Goal: Communication & Community: Connect with others

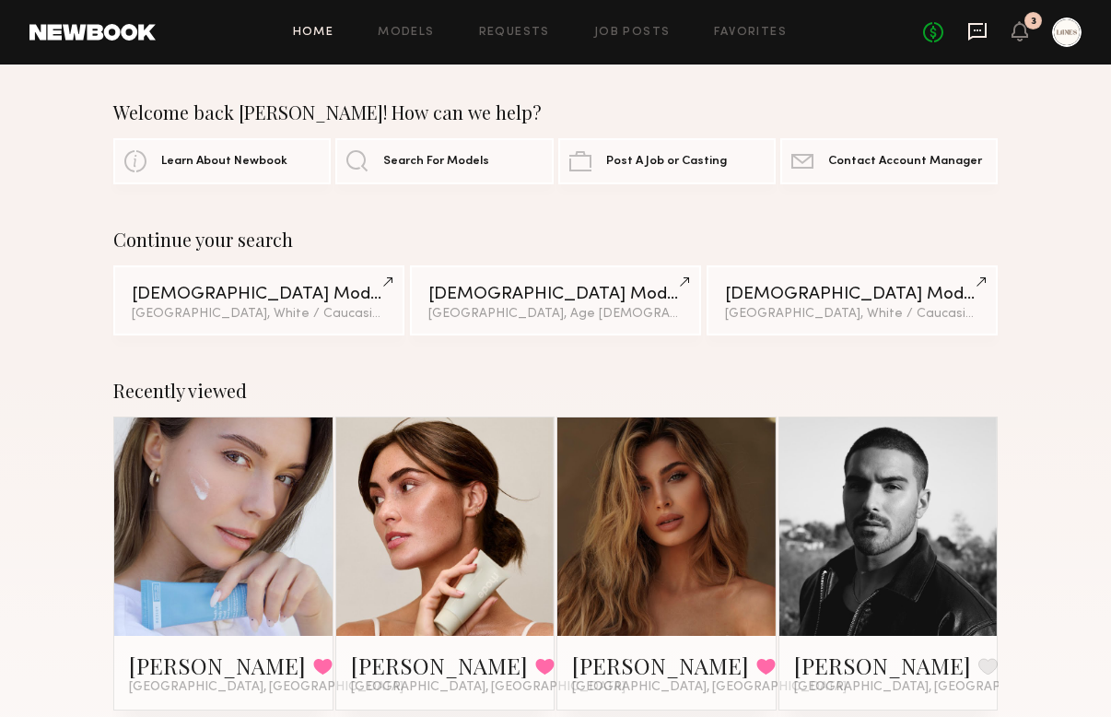
click at [976, 32] on icon at bounding box center [978, 31] width 20 height 20
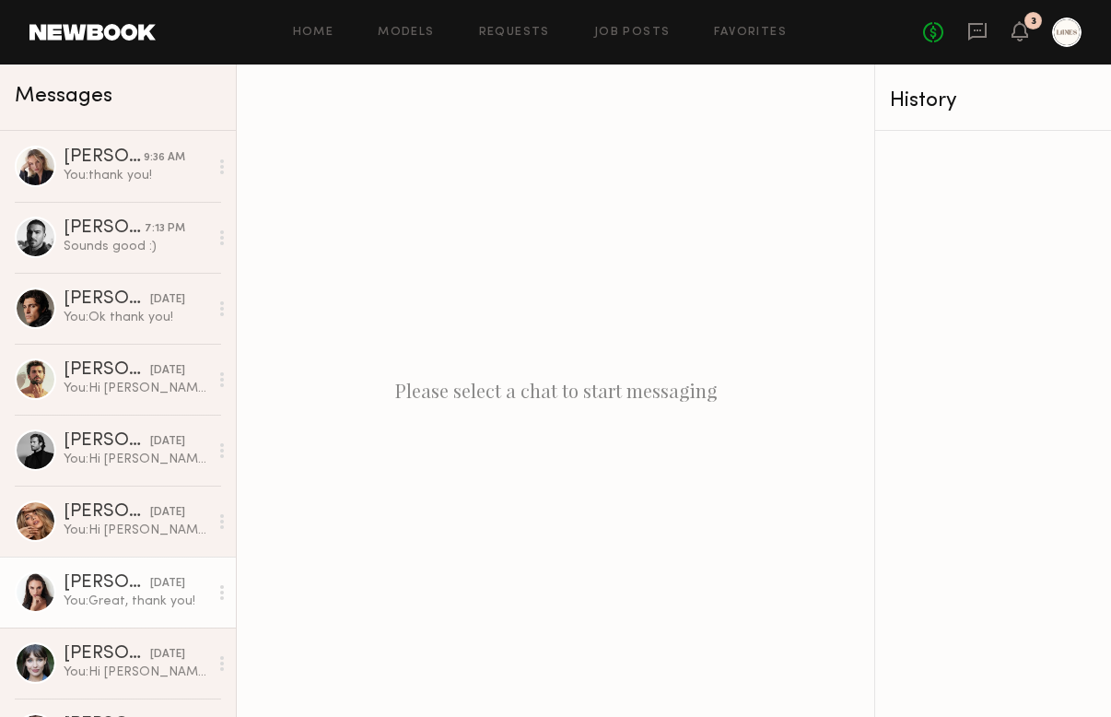
click at [133, 582] on div "[PERSON_NAME]" at bounding box center [107, 583] width 87 height 18
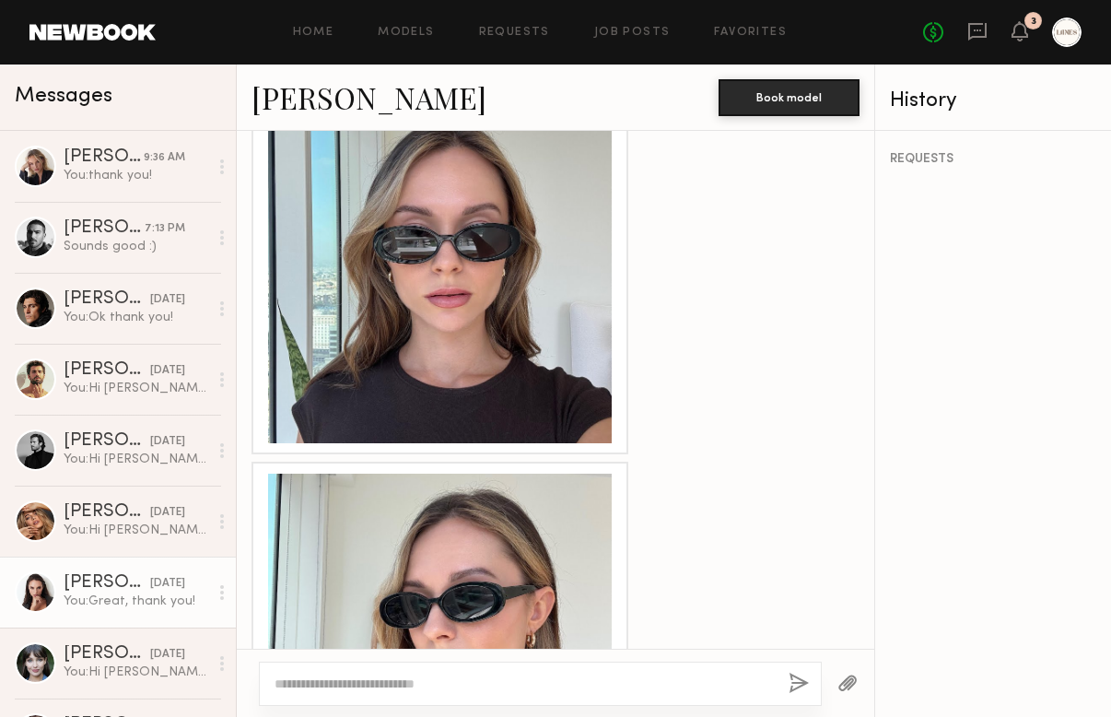
scroll to position [1462, 0]
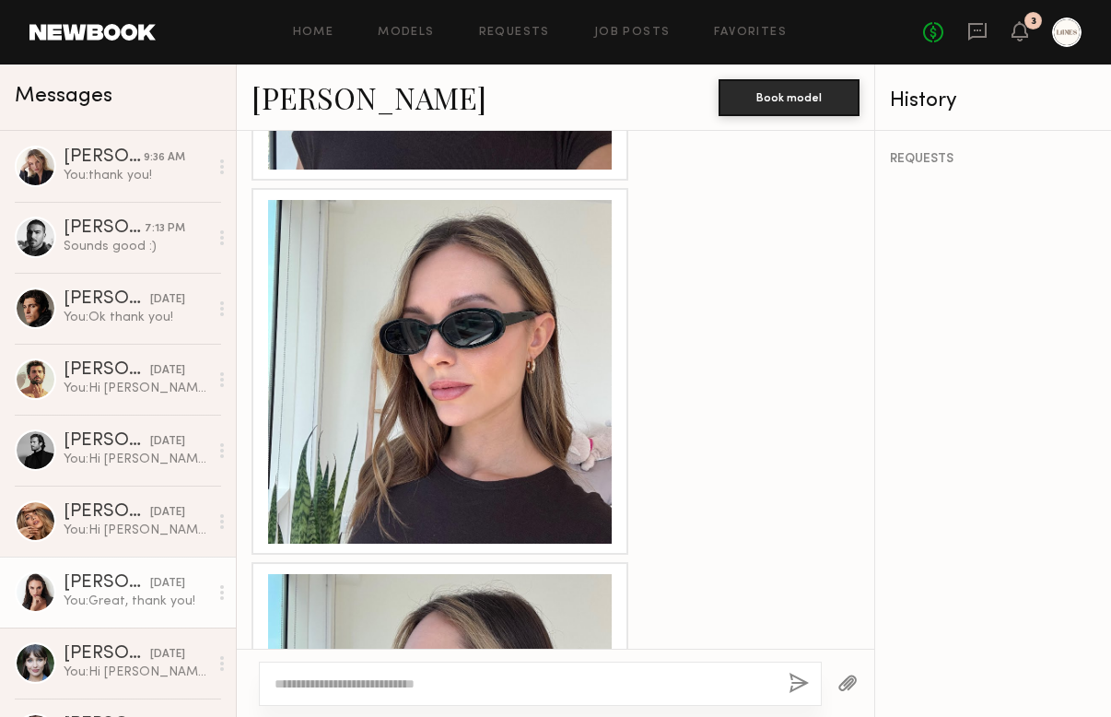
click at [426, 363] on div at bounding box center [440, 372] width 344 height 344
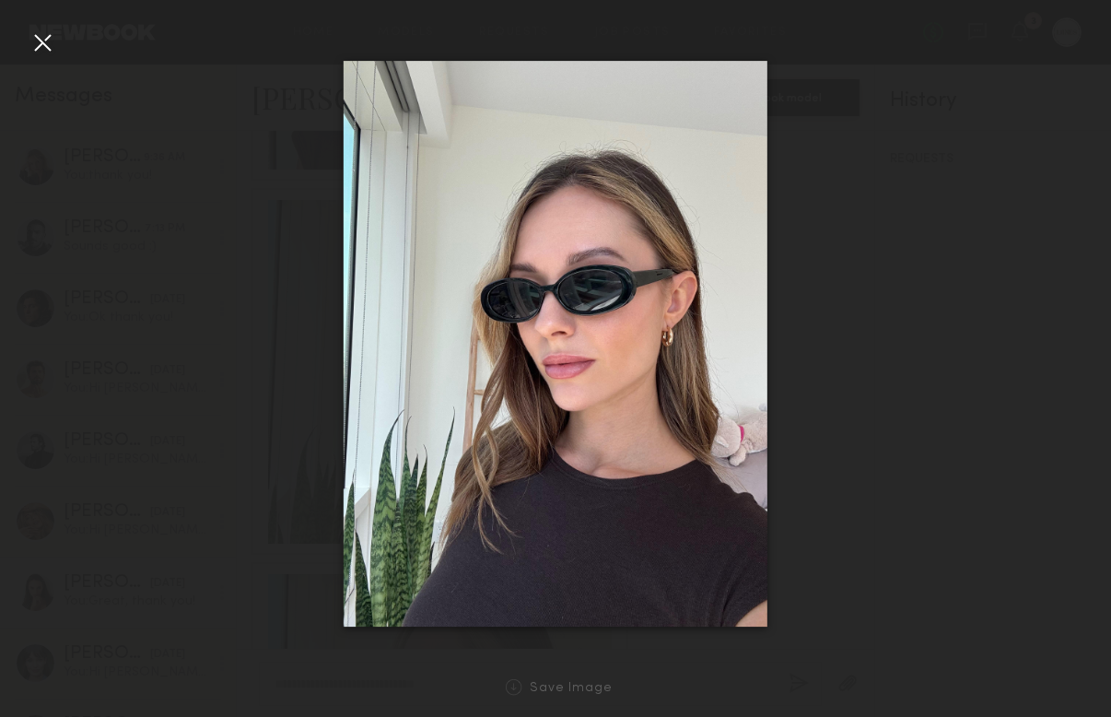
click at [49, 45] on div at bounding box center [42, 42] width 29 height 29
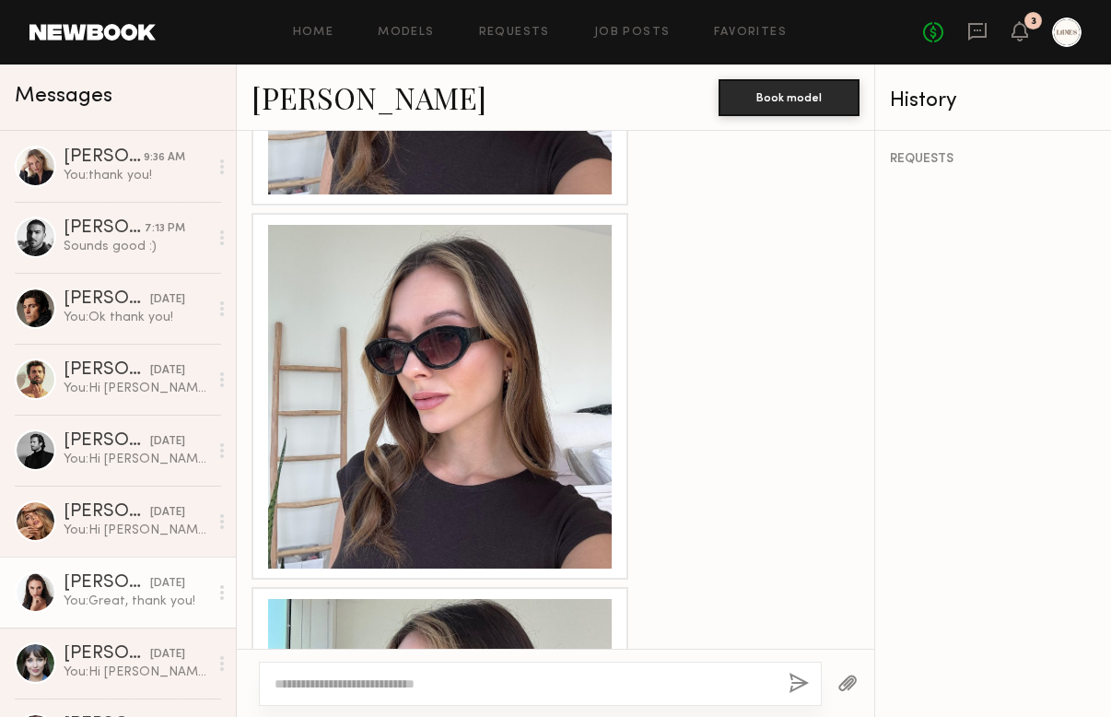
scroll to position [2969, 0]
